Goal: Browse casually

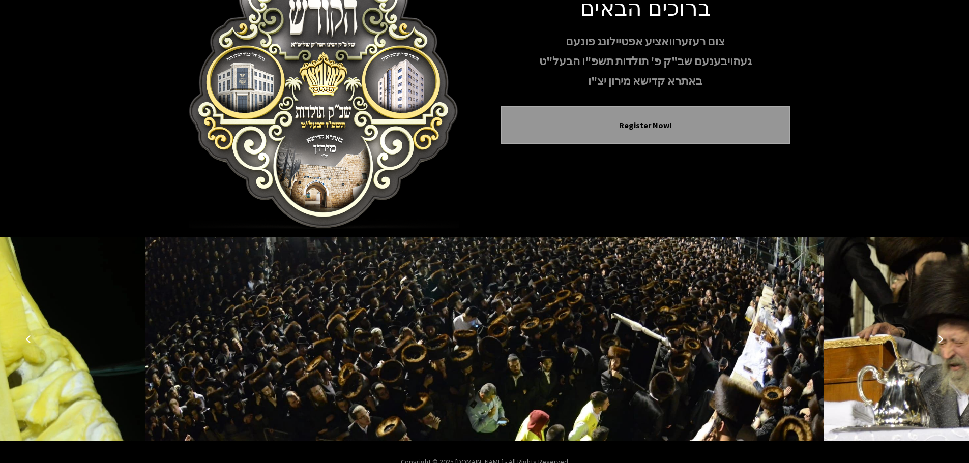
scroll to position [105, 0]
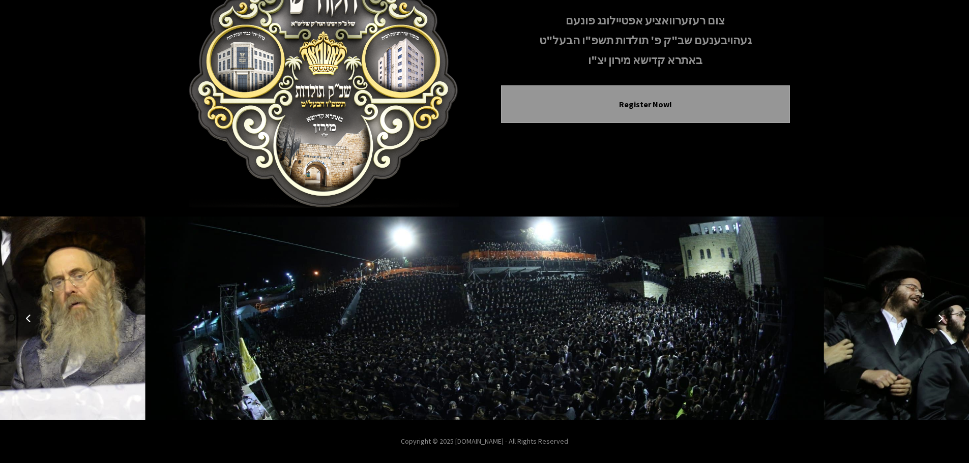
click at [942, 317] on icon "Next image" at bounding box center [941, 318] width 8 height 8
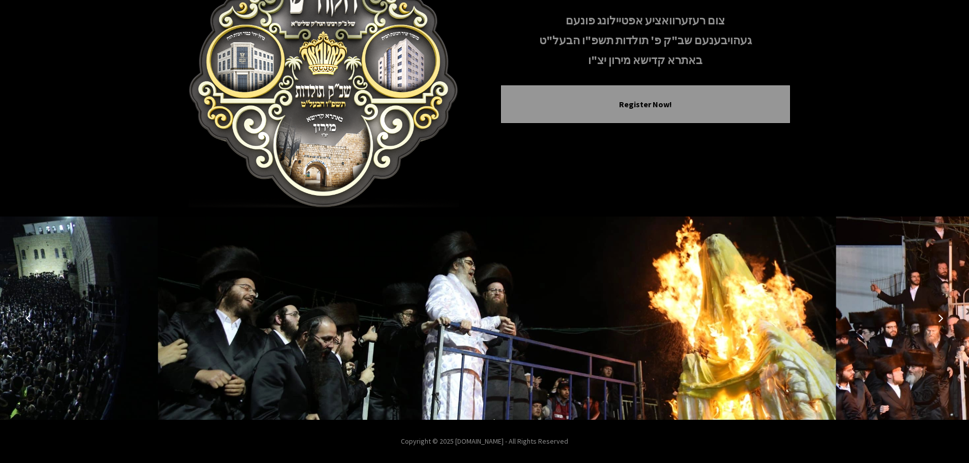
click at [942, 317] on icon "Next image" at bounding box center [941, 318] width 8 height 8
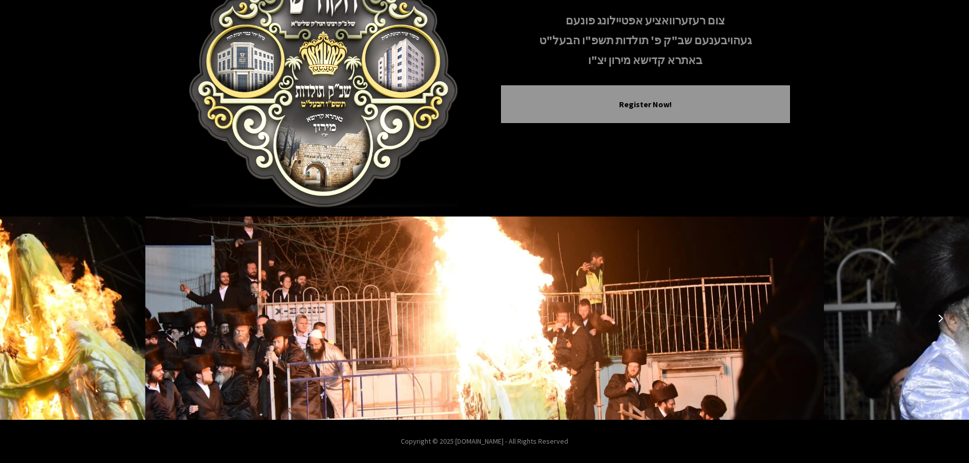
click at [942, 317] on icon "Next image" at bounding box center [941, 318] width 8 height 8
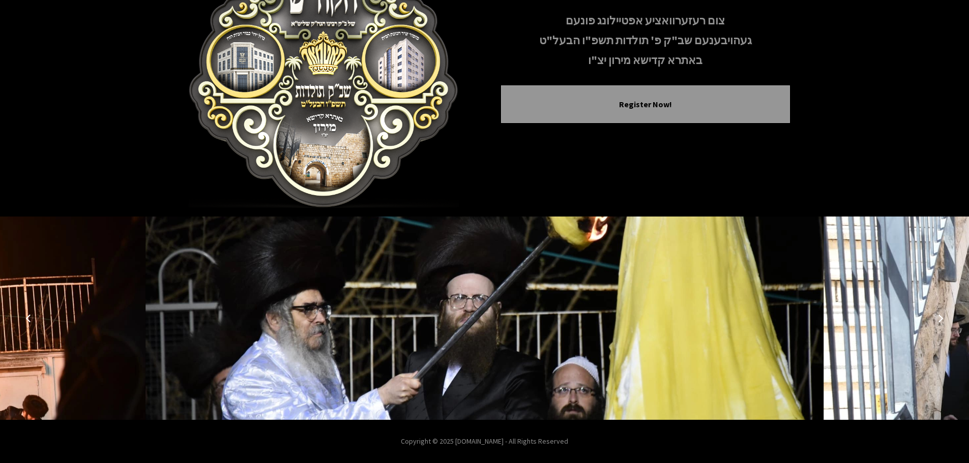
click at [942, 317] on icon "Next image" at bounding box center [941, 318] width 8 height 8
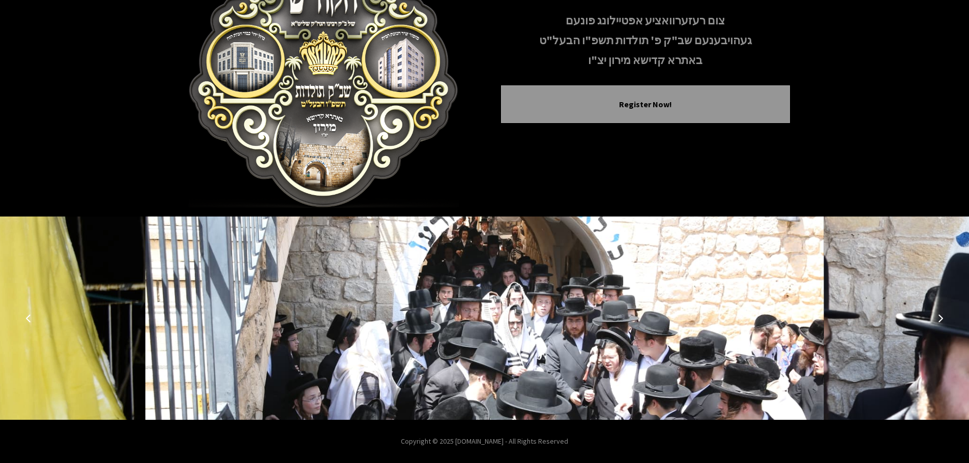
click at [942, 317] on icon "Next image" at bounding box center [941, 318] width 8 height 8
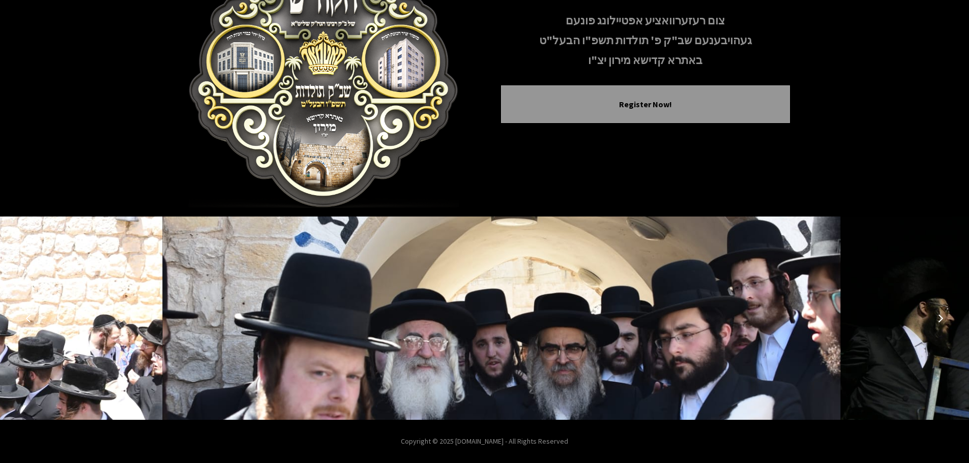
click at [942, 317] on icon "Next image" at bounding box center [941, 318] width 8 height 8
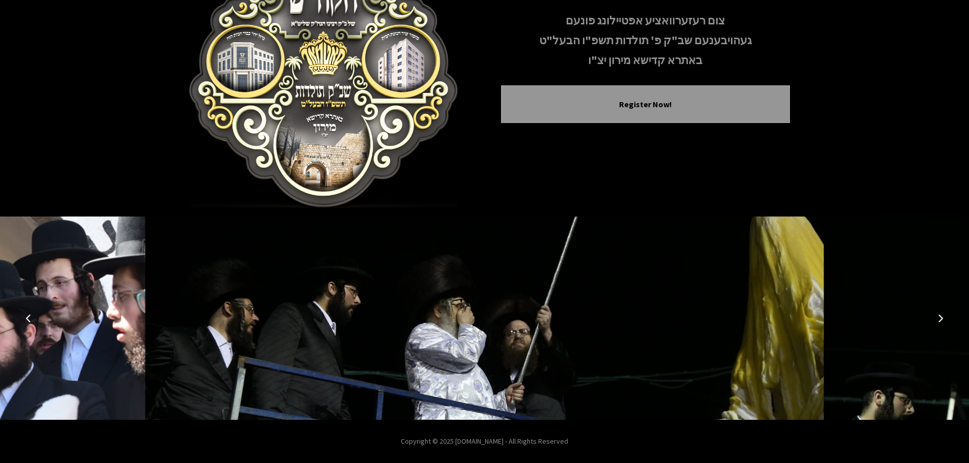
click at [942, 317] on icon "Next image" at bounding box center [941, 318] width 8 height 8
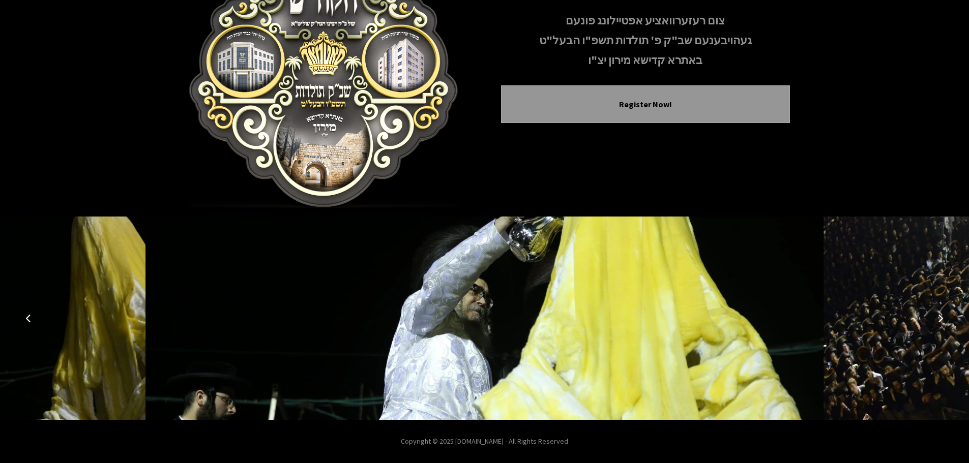
click at [942, 317] on icon "Next image" at bounding box center [941, 318] width 8 height 8
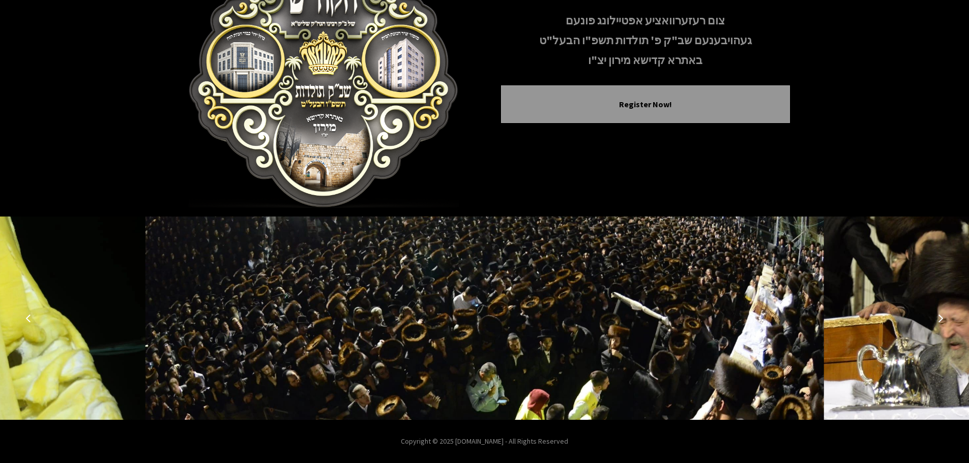
click at [942, 317] on icon "Next image" at bounding box center [941, 318] width 8 height 8
